Goal: Task Accomplishment & Management: Manage account settings

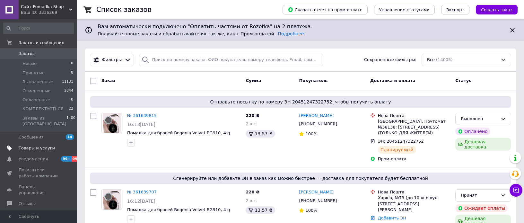
click at [50, 145] on span "Товары и услуги" at bounding box center [39, 148] width 41 height 6
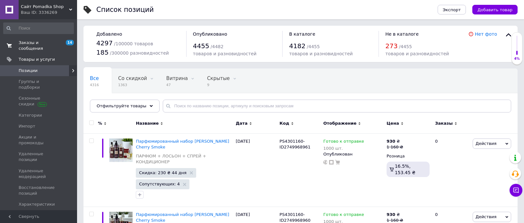
click at [31, 43] on span "Заказы и сообщения" at bounding box center [39, 46] width 41 height 12
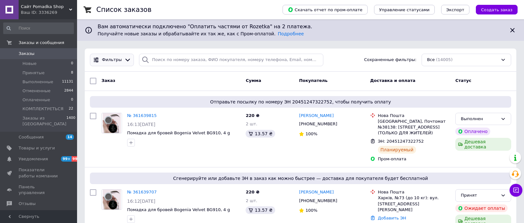
click at [116, 60] on span "Фильтры" at bounding box center [112, 60] width 20 height 6
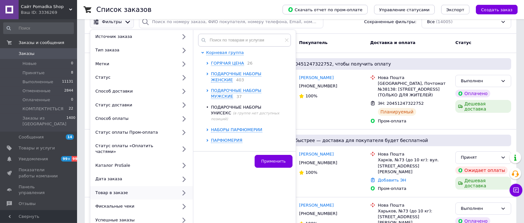
scroll to position [34, 0]
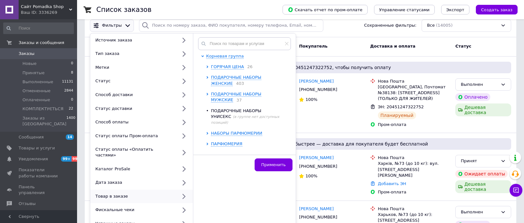
click at [230, 152] on span "ДЛЯ ВОЛОС" at bounding box center [224, 154] width 26 height 5
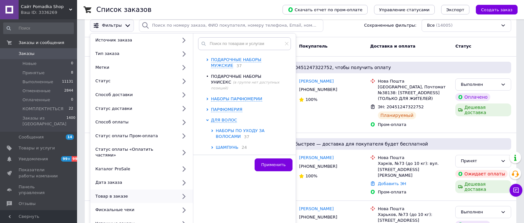
click at [236, 128] on span "НАБОРЫ ПО УХОДУ ЗА ВОЛОСАМИ" at bounding box center [240, 133] width 49 height 11
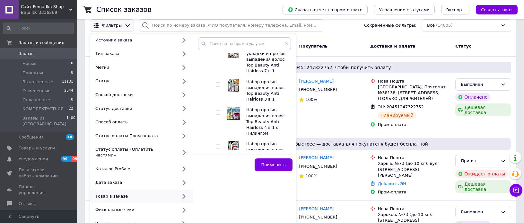
scroll to position [584, 0]
click at [217, 172] on input "checkbox" at bounding box center [218, 174] width 4 height 4
checkbox input "true"
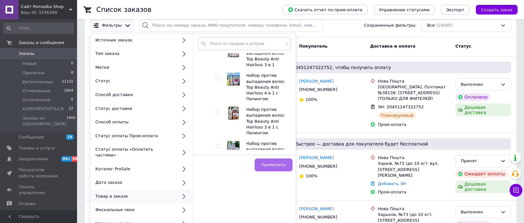
click at [285, 167] on span "Применить" at bounding box center [273, 164] width 24 height 5
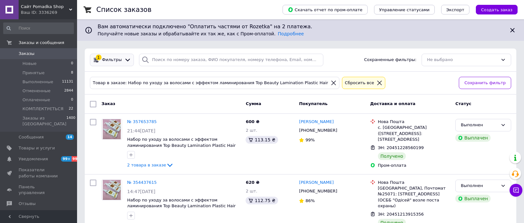
click at [120, 60] on div "Фильтры" at bounding box center [112, 60] width 22 height 6
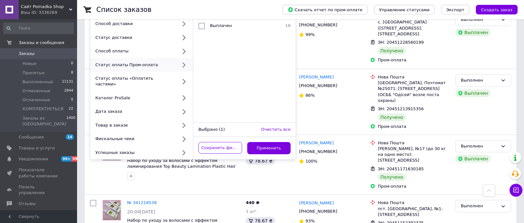
scroll to position [103, 0]
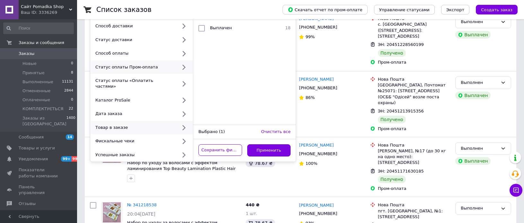
click at [186, 124] on icon at bounding box center [184, 128] width 8 height 8
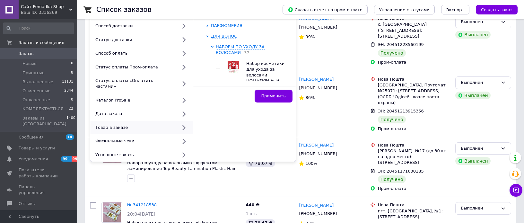
scroll to position [34, 0]
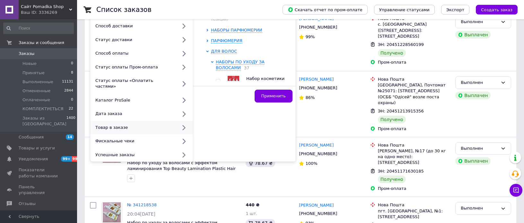
click at [219, 79] on input "checkbox" at bounding box center [218, 81] width 4 height 4
checkbox input "true"
click at [276, 98] on span "Применить" at bounding box center [273, 95] width 24 height 5
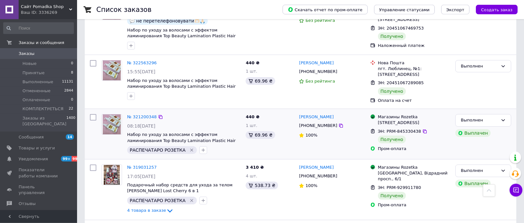
scroll to position [825, 0]
